Goal: Information Seeking & Learning: Stay updated

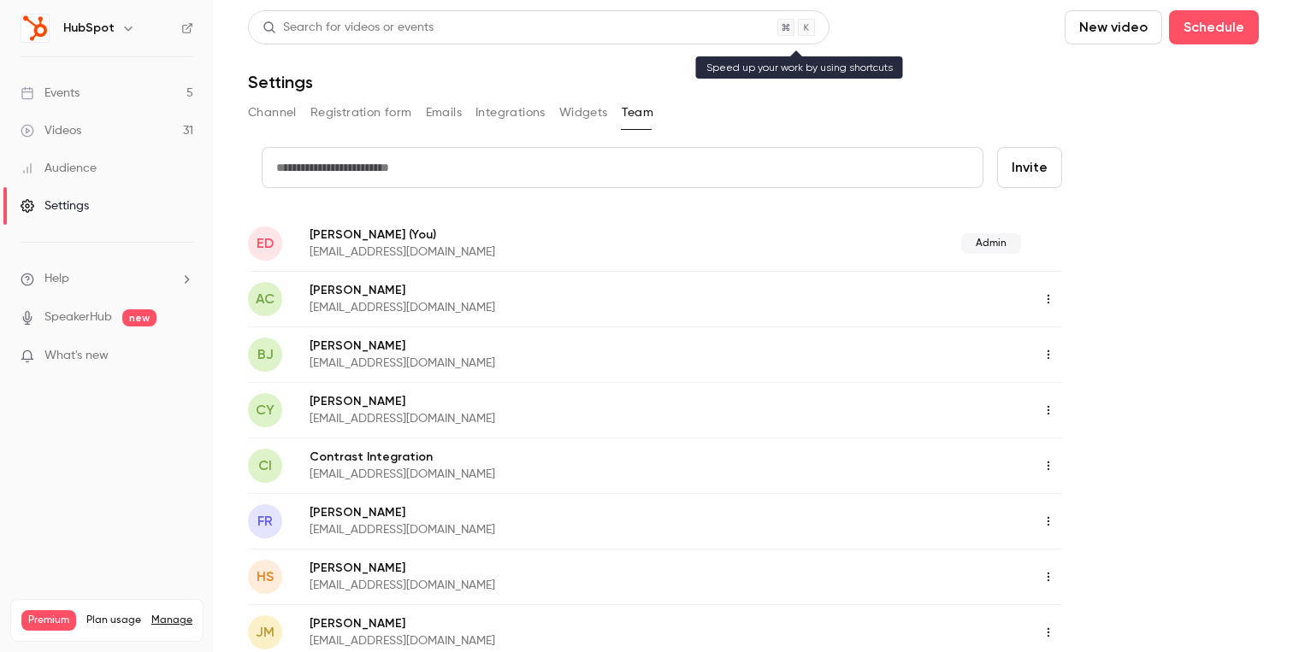
click at [567, 16] on div "Search for videos or events" at bounding box center [538, 27] width 581 height 34
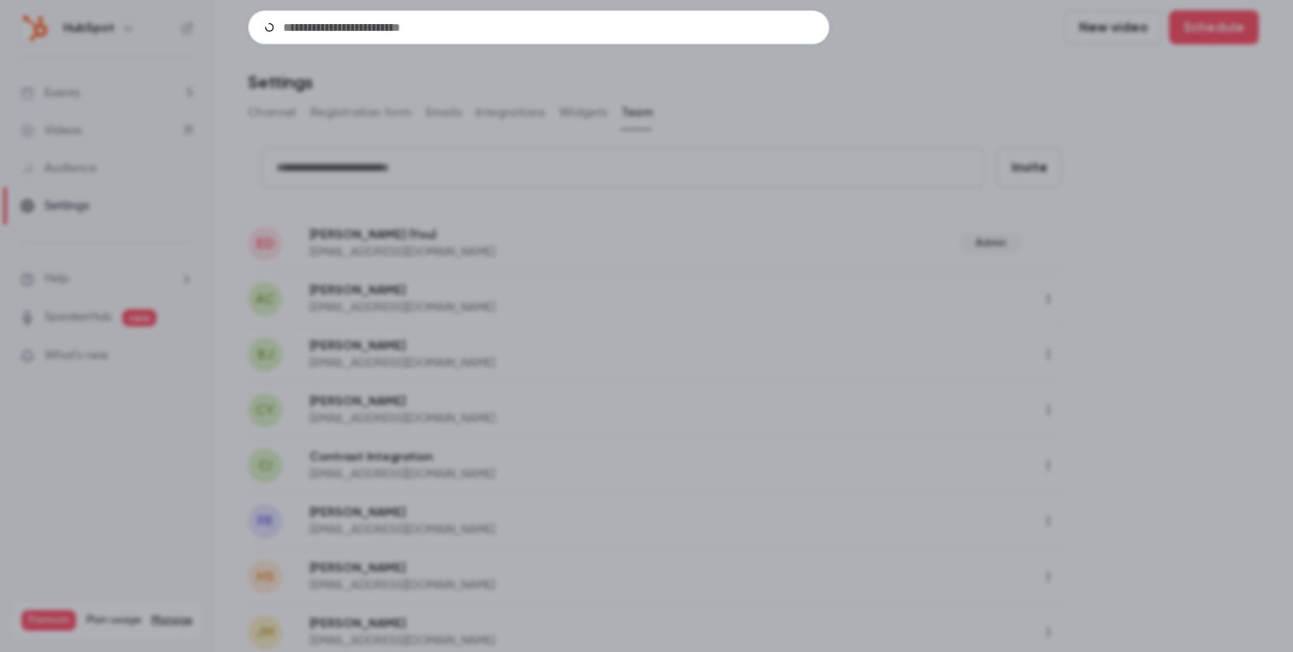
click at [143, 73] on div at bounding box center [646, 326] width 1293 height 652
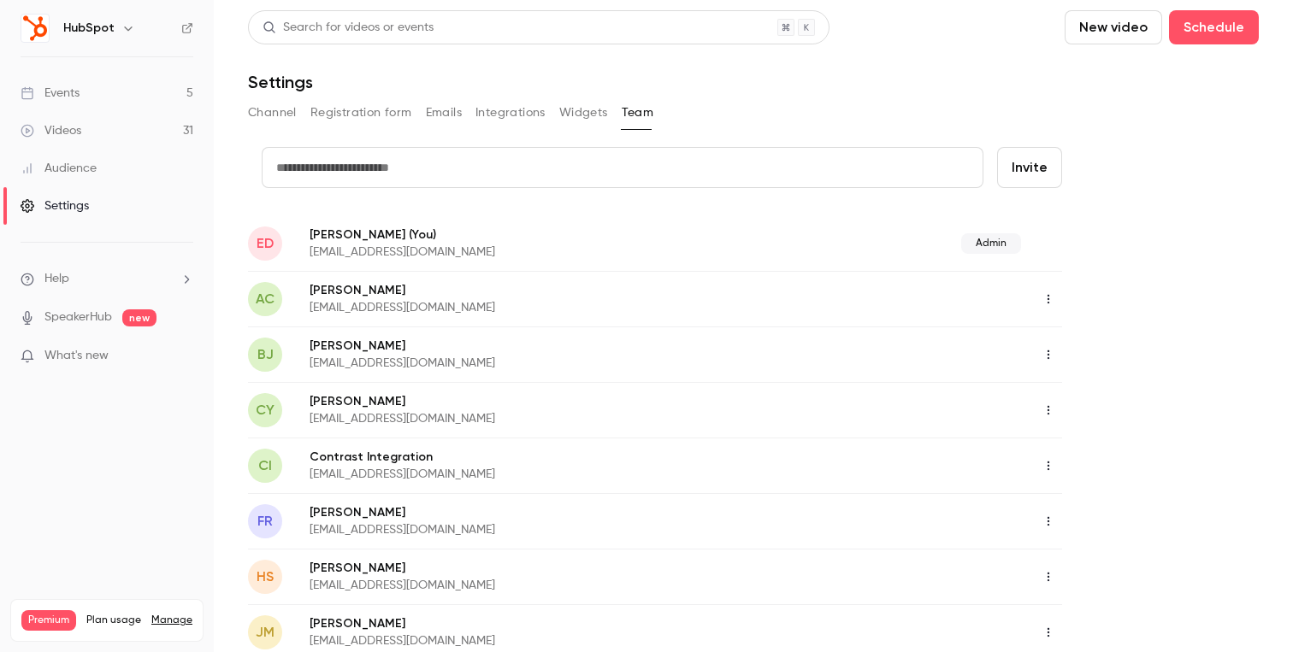
click at [138, 85] on link "Events 5" at bounding box center [107, 93] width 214 height 38
